Goal: Use online tool/utility: Utilize a website feature to perform a specific function

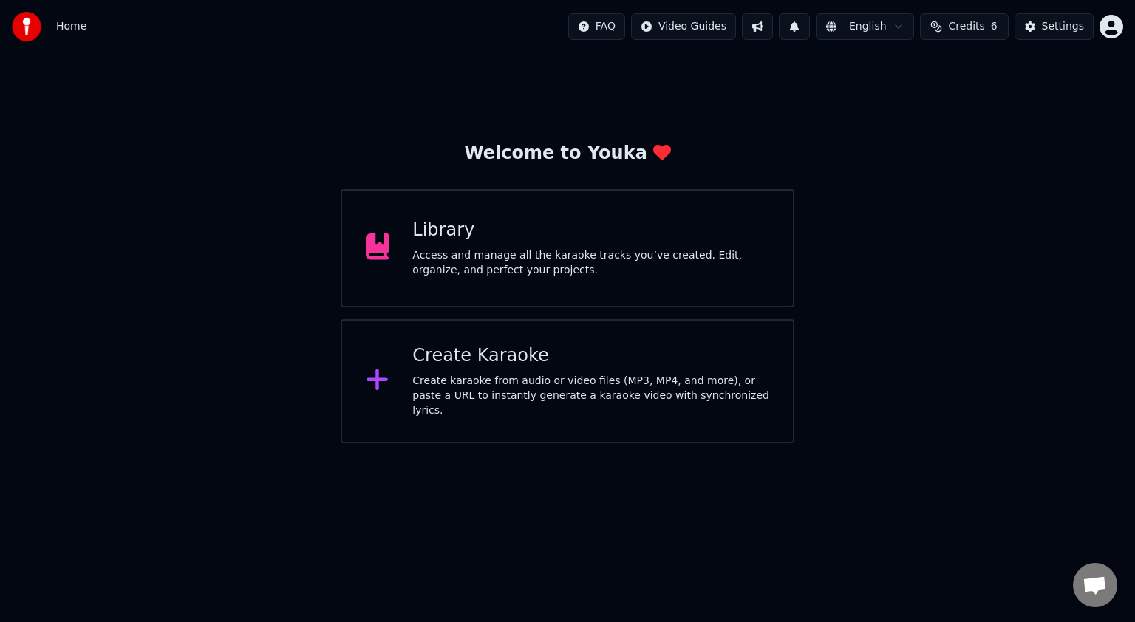
click at [449, 285] on div "Library Access and manage all the karaoke tracks you’ve created. Edit, organize…" at bounding box center [568, 248] width 454 height 118
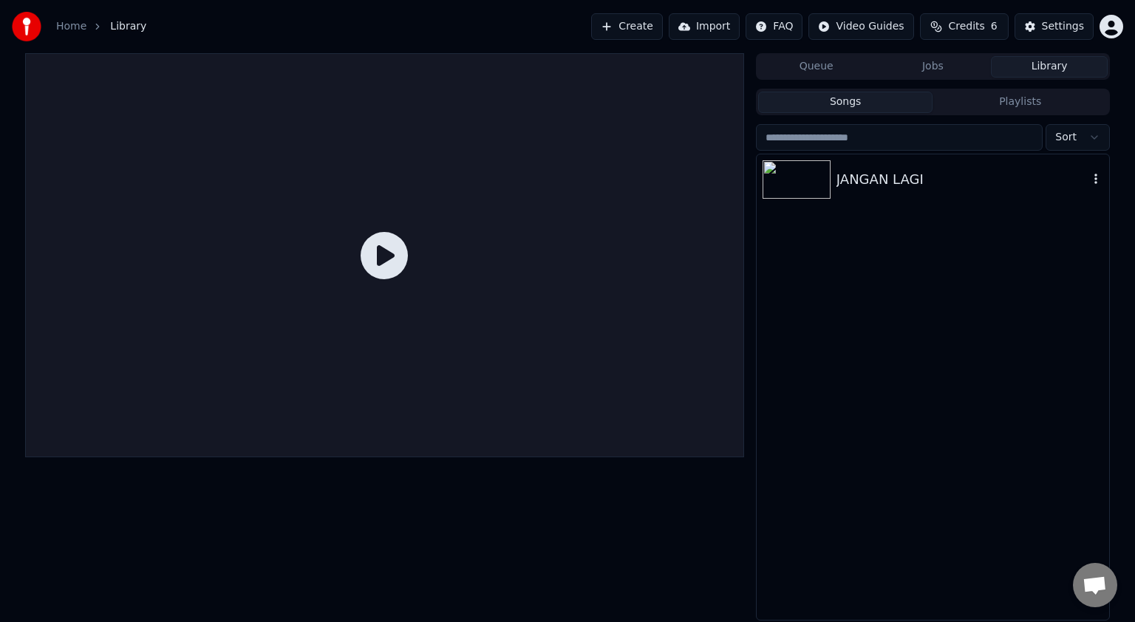
click at [882, 193] on div "JANGAN LAGI" at bounding box center [933, 179] width 352 height 50
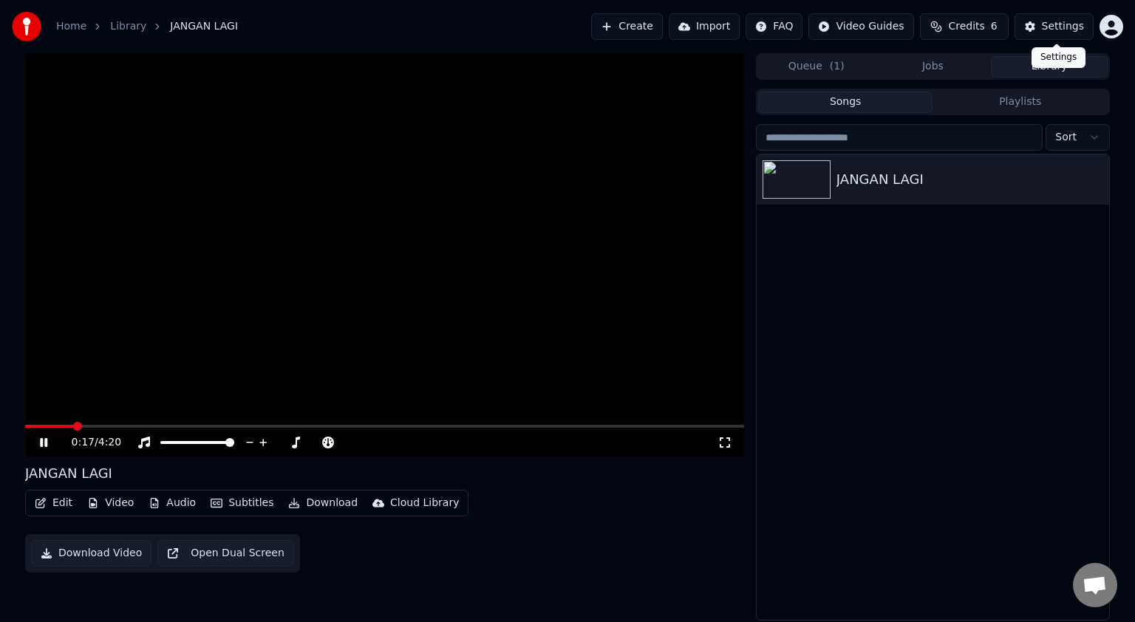
click at [1079, 27] on div "Settings" at bounding box center [1063, 26] width 42 height 15
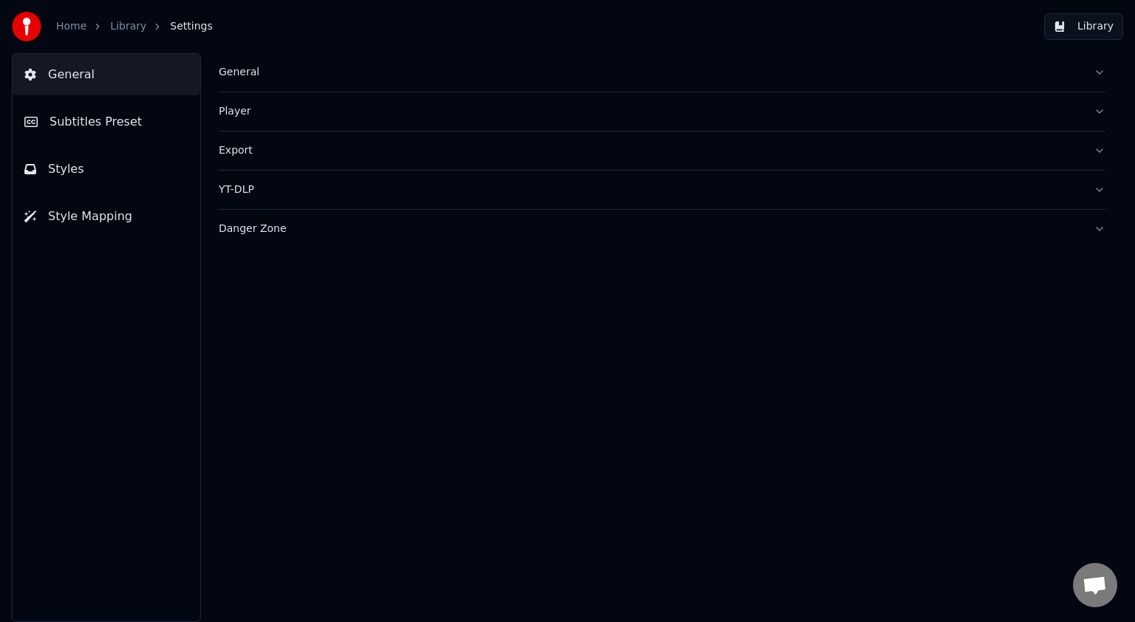
click at [82, 226] on button "Style Mapping" at bounding box center [107, 216] width 188 height 41
